Goal: Task Accomplishment & Management: Manage account settings

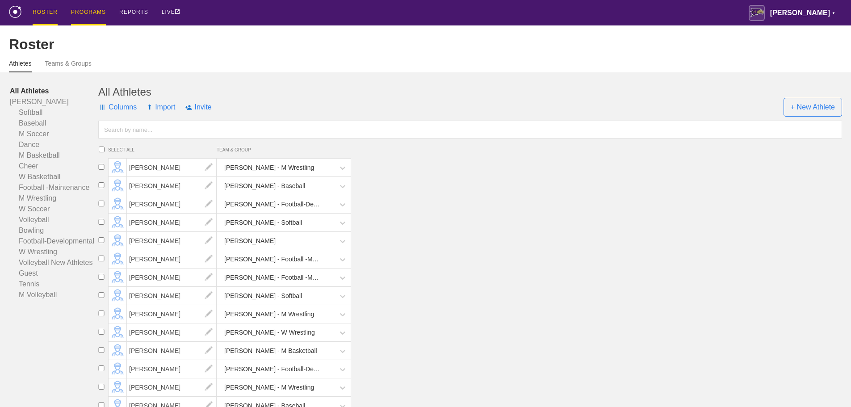
click at [85, 10] on div "PROGRAMS" at bounding box center [88, 12] width 35 height 25
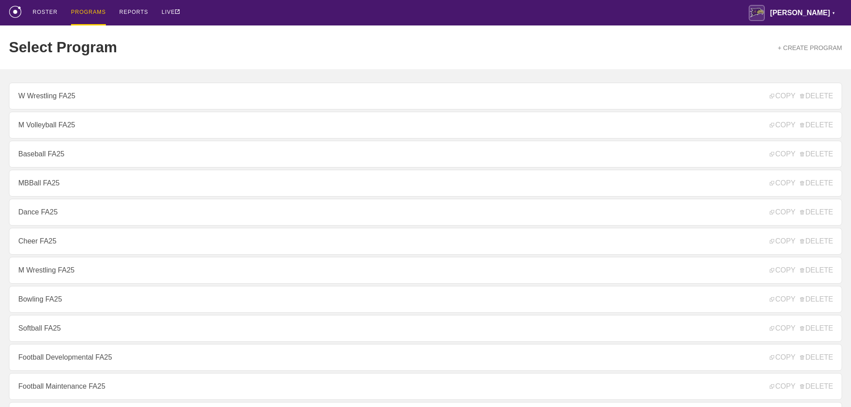
click at [218, 12] on div "ROSTER PROGRAMS REPORTS LIVE [PERSON_NAME] ▼ [PERSON_NAME][EMAIL_ADDRESS][PERSO…" at bounding box center [425, 12] width 833 height 25
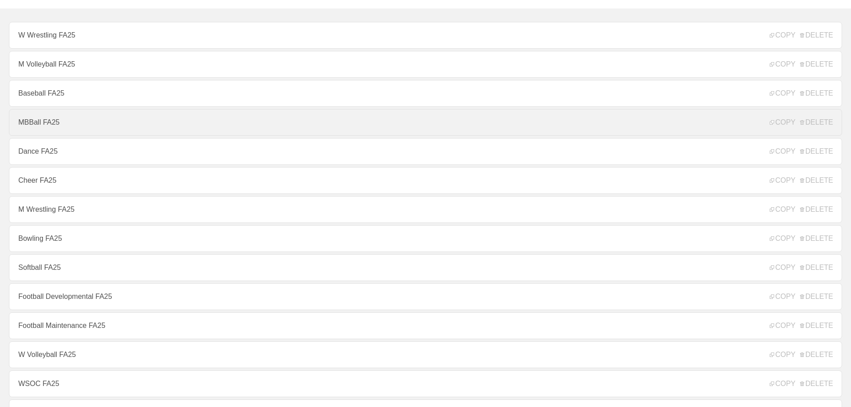
scroll to position [45, 0]
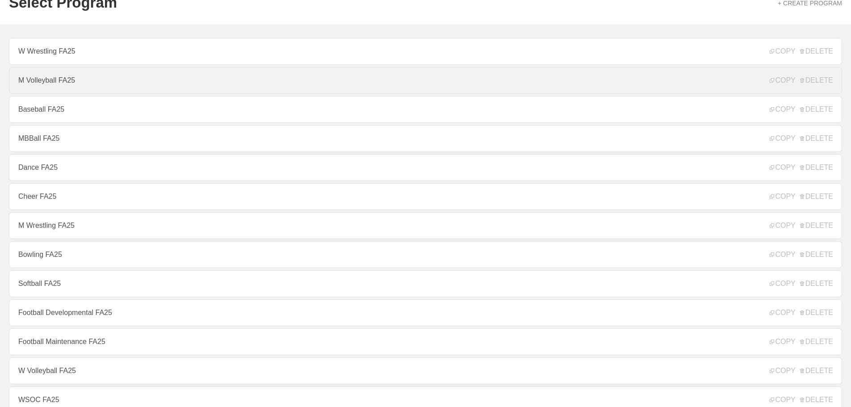
click at [43, 84] on link "M Volleyball FA25" at bounding box center [425, 80] width 833 height 27
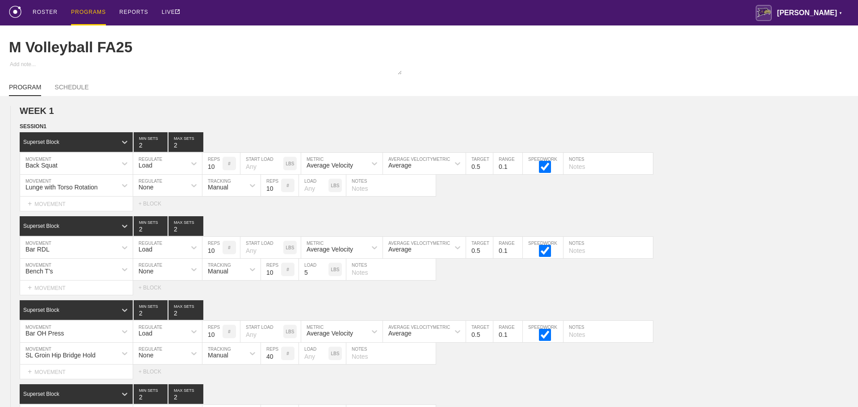
type textarea "x"
type input "M Volleyball FA25"
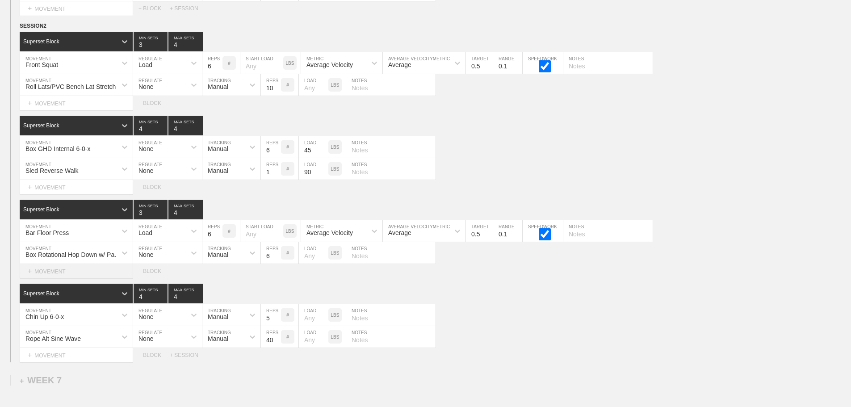
scroll to position [5041, 0]
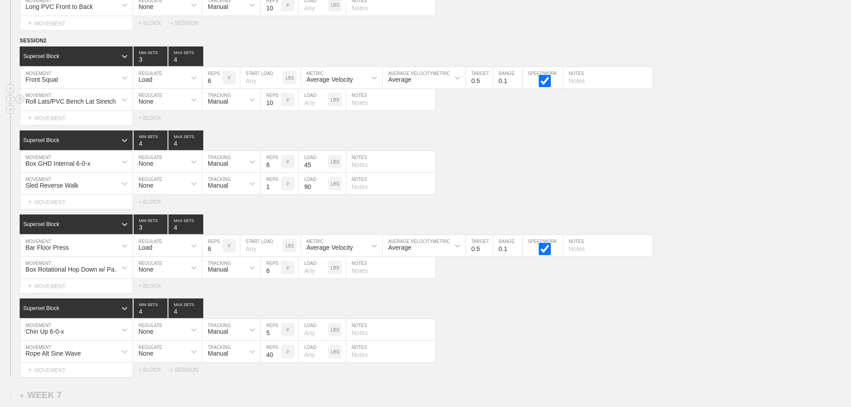
click at [383, 109] on input "text" at bounding box center [390, 99] width 89 height 21
click at [383, 108] on input "Hands Wide, Elbows at Shoulder" at bounding box center [390, 99] width 89 height 21
type input "Hands Wide, Elbows at Shoulder, Round Low Back"
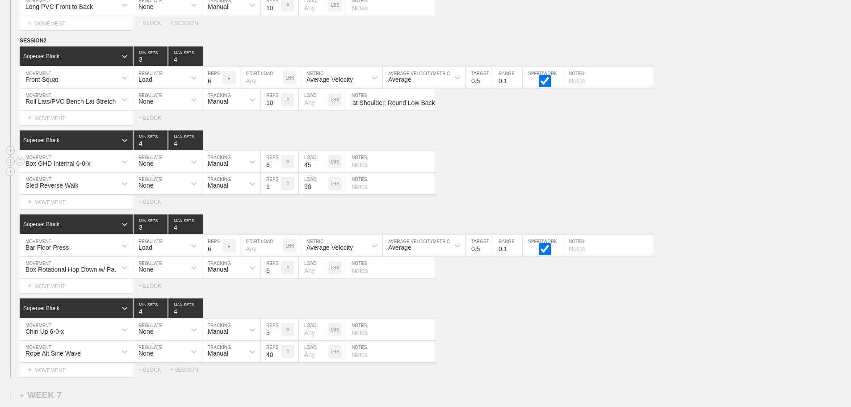
click at [364, 171] on input "text" at bounding box center [390, 161] width 89 height 21
type input "Tighten Squads, Points Toes Inward"
click at [407, 194] on input "text" at bounding box center [390, 183] width 89 height 21
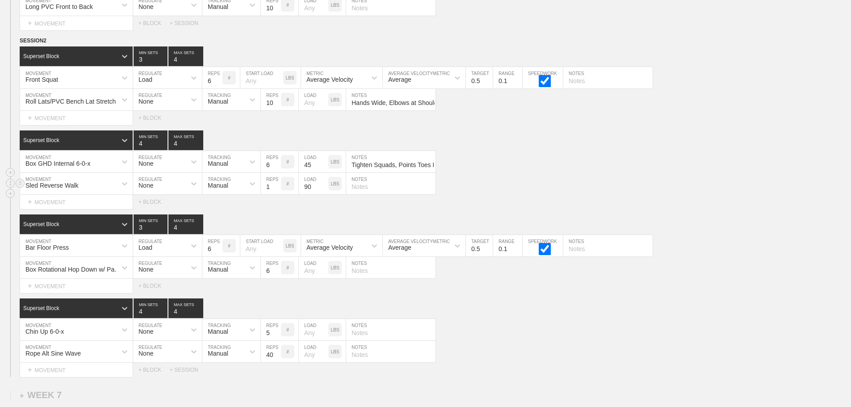
click at [370, 193] on input "text" at bounding box center [390, 183] width 89 height 21
type input "Sit position, Elbows Flexed, Don't Sway"
click at [498, 169] on div "Box GHD Internal 6-0-x MOVEMENT None REGULATE Manual TRACKING 6 REPS # 45 LOAD …" at bounding box center [425, 162] width 851 height 22
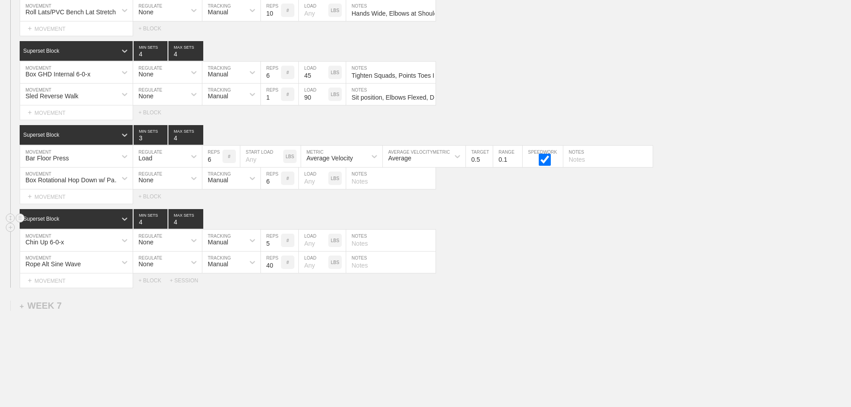
click at [655, 229] on div "Superset Block 4 MIN SETS 4 MAX SETS" at bounding box center [436, 219] width 832 height 20
click at [512, 204] on div "Select... MOVEMENT + MOVEMENT + BLOCK" at bounding box center [425, 196] width 851 height 14
